Goal: Task Accomplishment & Management: Complete application form

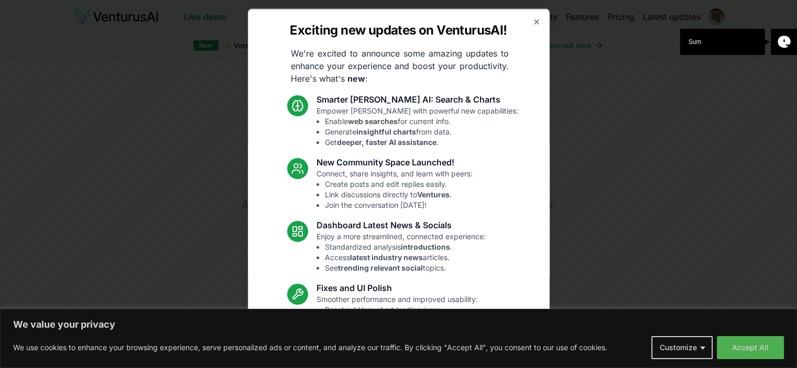
click at [523, 25] on div "Exciting new updates on VenturusAI! We're excited to announce some amazing upda…" at bounding box center [399, 184] width 302 height 352
click at [532, 25] on icon "button" at bounding box center [536, 21] width 8 height 8
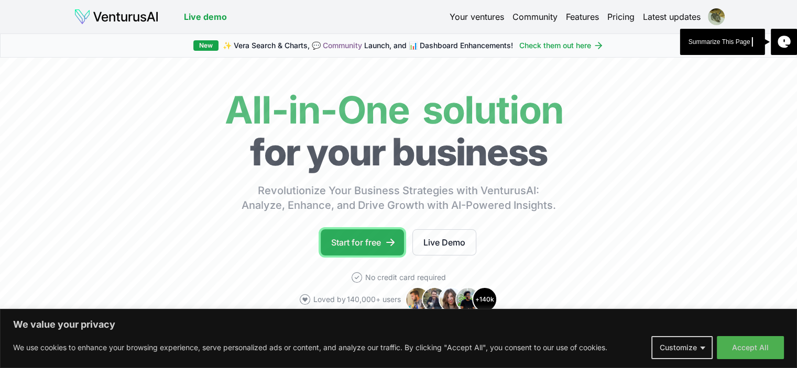
click at [352, 245] on link "Start for free" at bounding box center [362, 243] width 83 height 26
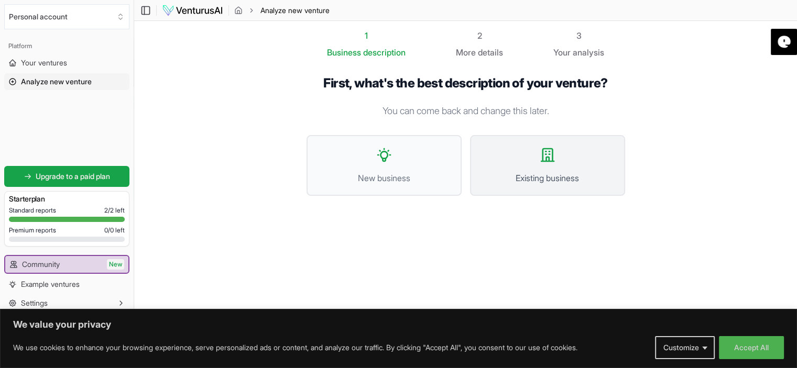
click at [549, 163] on button "Existing business" at bounding box center [547, 165] width 155 height 61
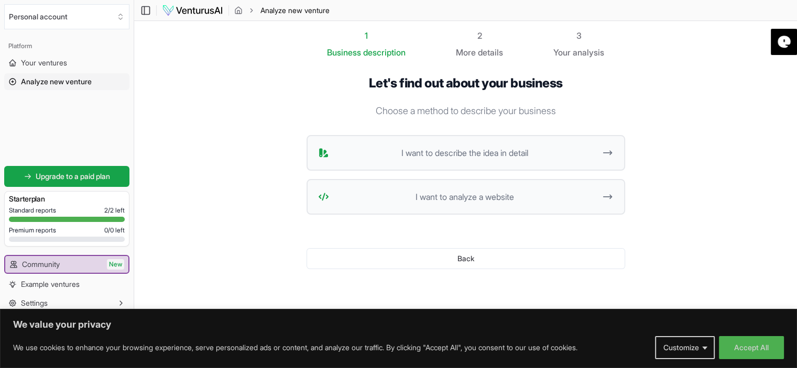
click at [549, 163] on button "I want to describe the idea in detail" at bounding box center [466, 153] width 319 height 36
